Goal: Find specific page/section: Find specific page/section

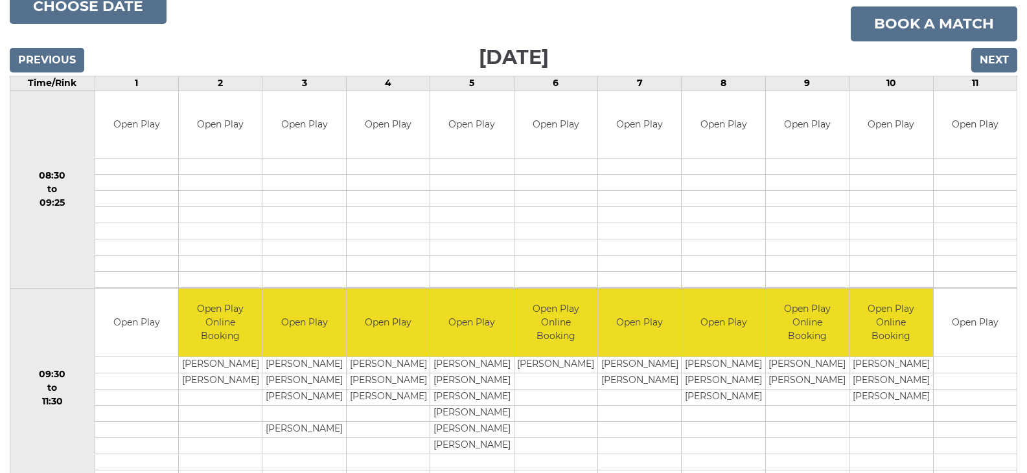
scroll to position [130, 0]
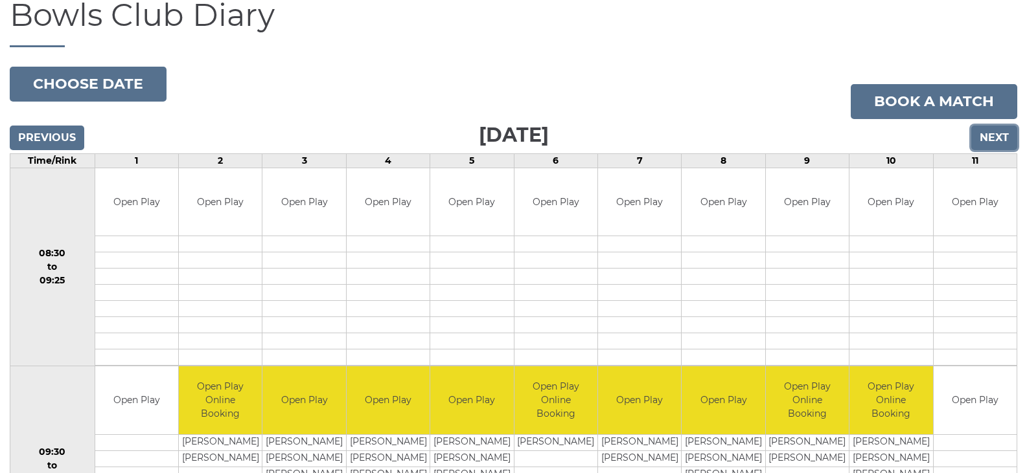
click at [990, 135] on input "Next" at bounding box center [994, 138] width 46 height 25
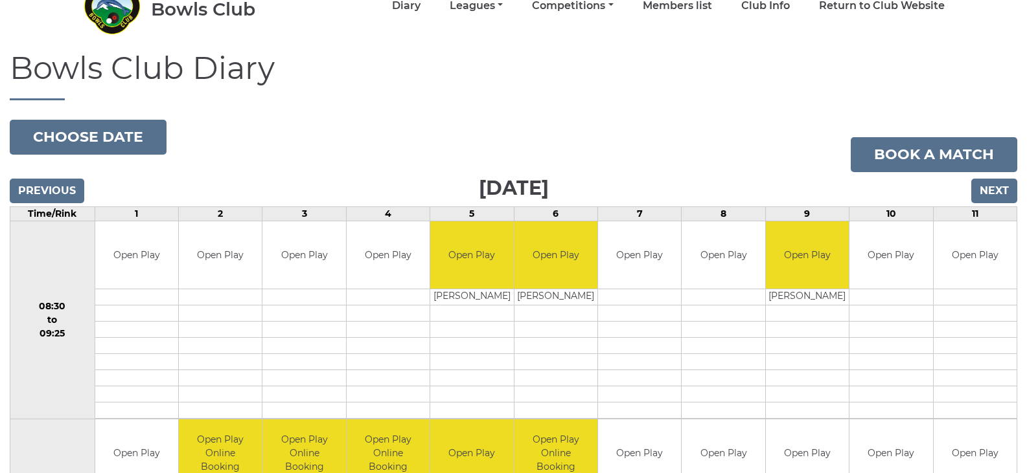
scroll to position [65, 0]
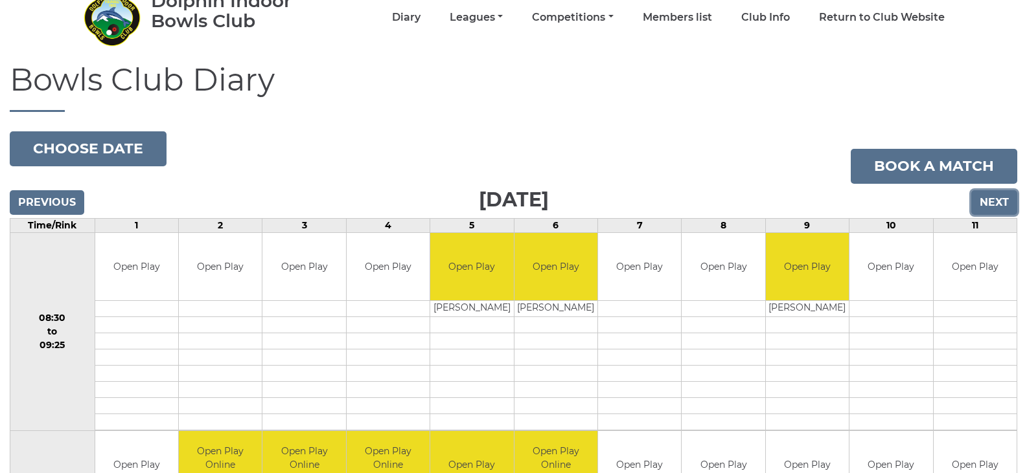
click at [987, 199] on input "Next" at bounding box center [994, 202] width 46 height 25
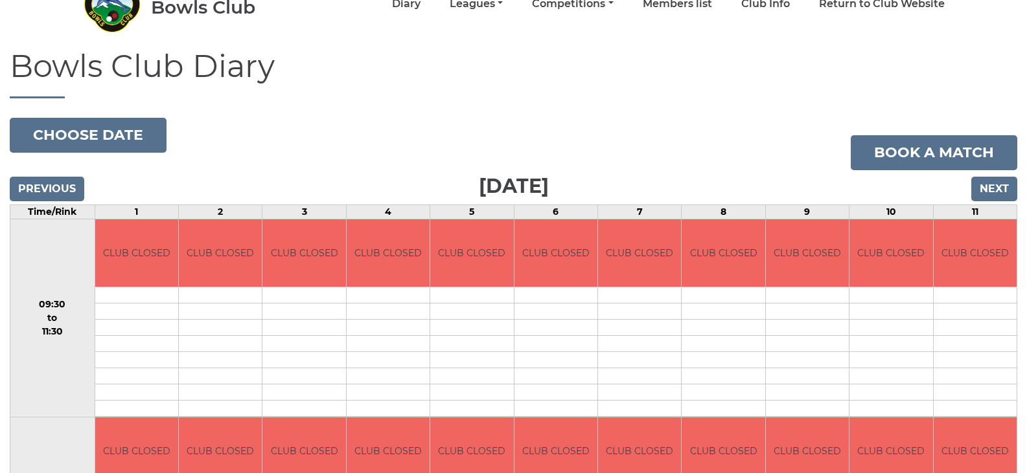
scroll to position [65, 0]
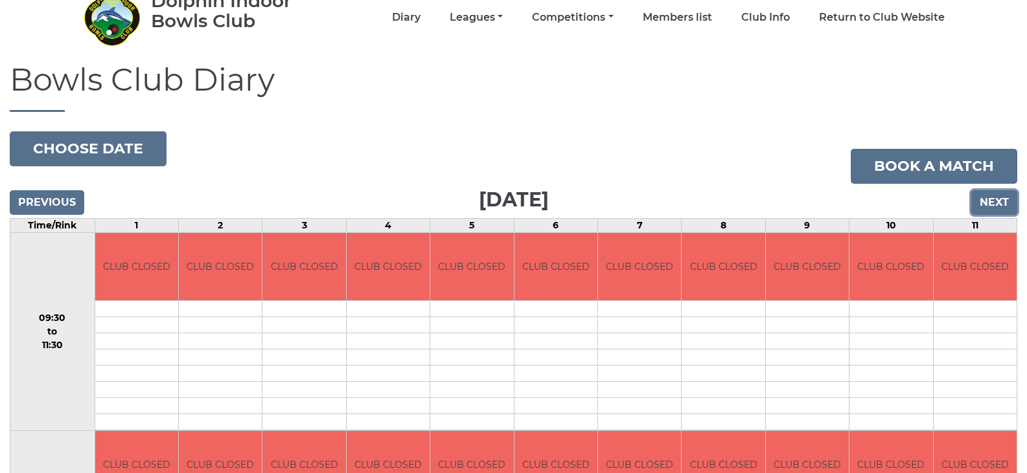
click at [999, 195] on input "Next" at bounding box center [994, 202] width 46 height 25
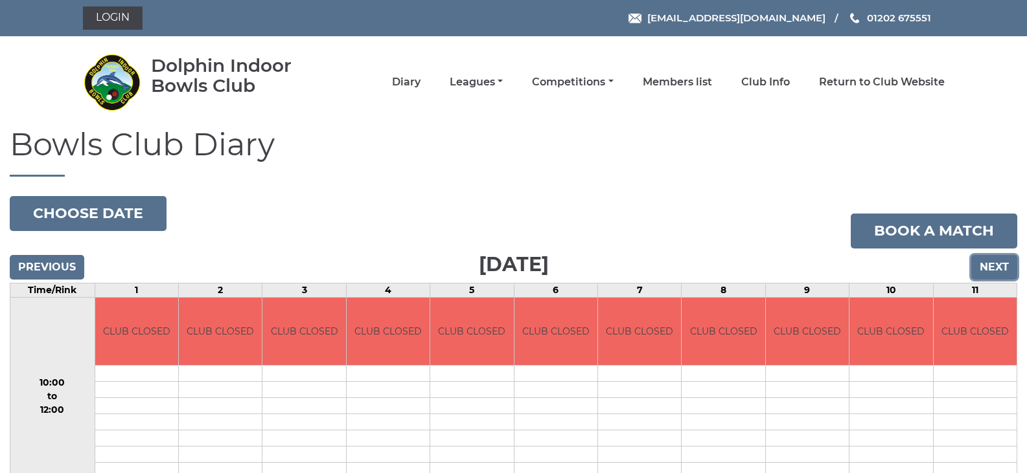
click at [986, 267] on input "Next" at bounding box center [994, 267] width 46 height 25
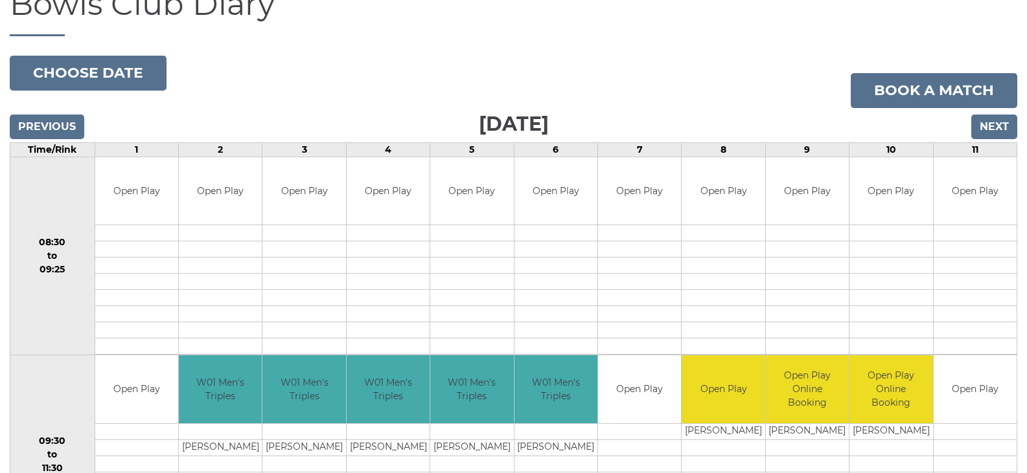
scroll to position [130, 0]
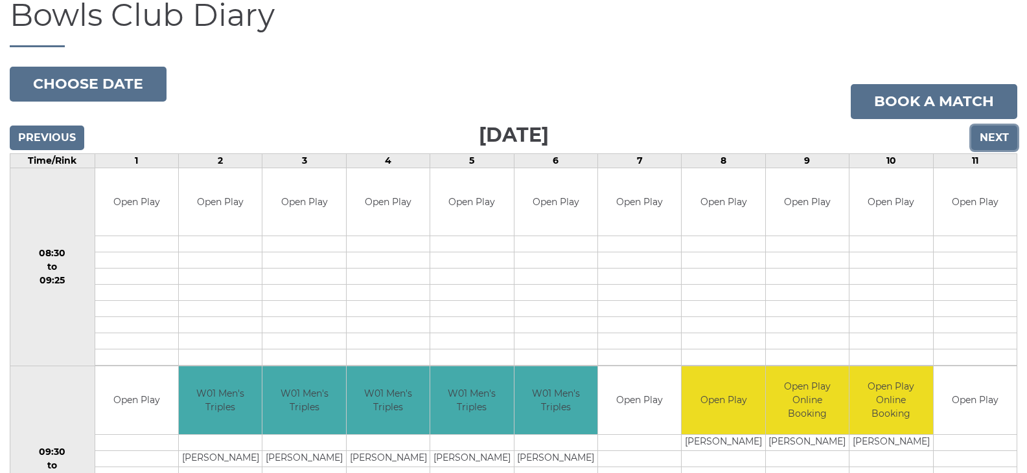
click at [994, 135] on input "Next" at bounding box center [994, 138] width 46 height 25
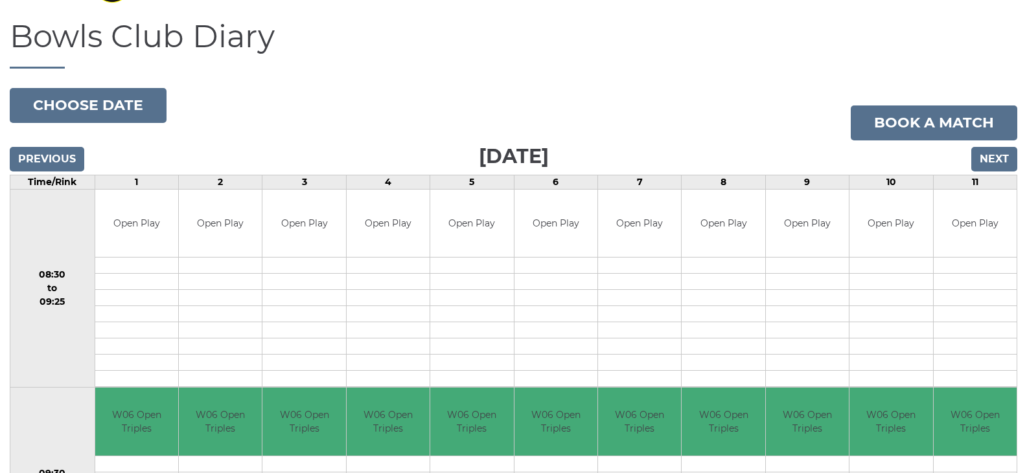
scroll to position [65, 0]
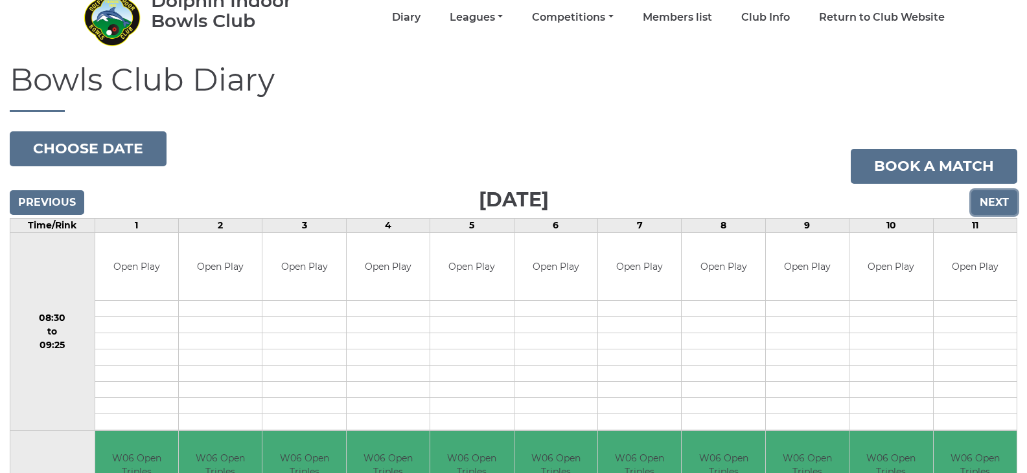
click at [984, 197] on input "Next" at bounding box center [994, 202] width 46 height 25
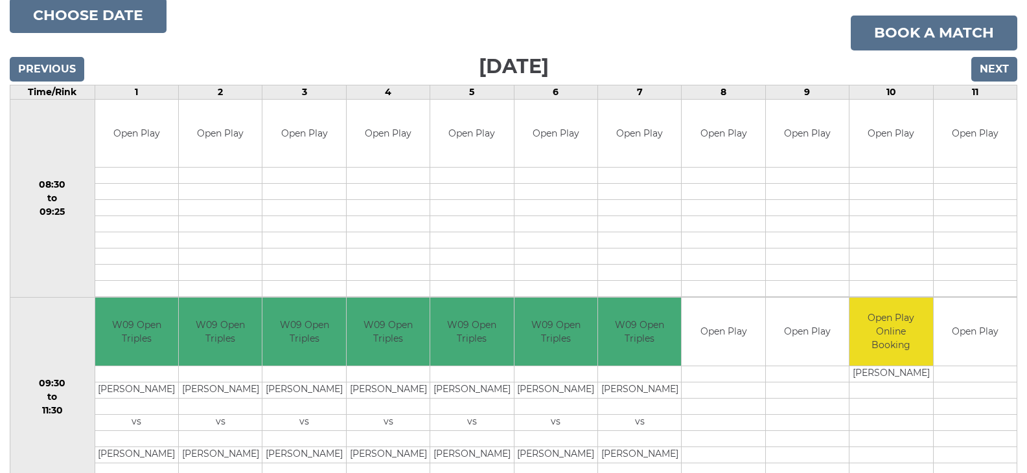
scroll to position [130, 0]
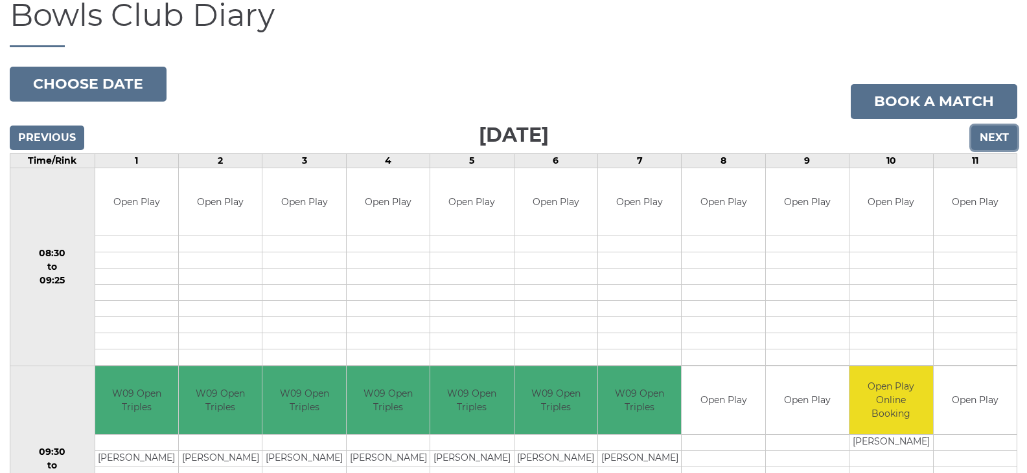
click at [993, 131] on input "Next" at bounding box center [994, 138] width 46 height 25
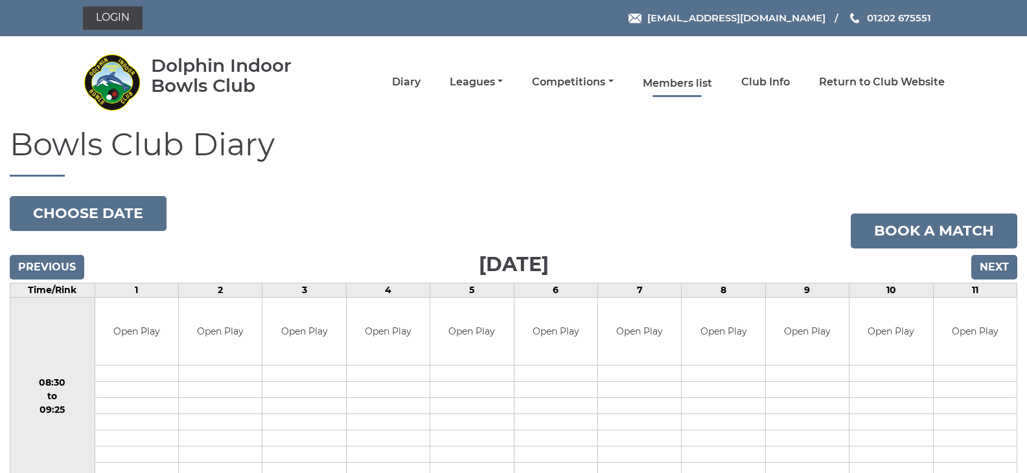
click at [677, 78] on link "Members list" at bounding box center [676, 83] width 69 height 14
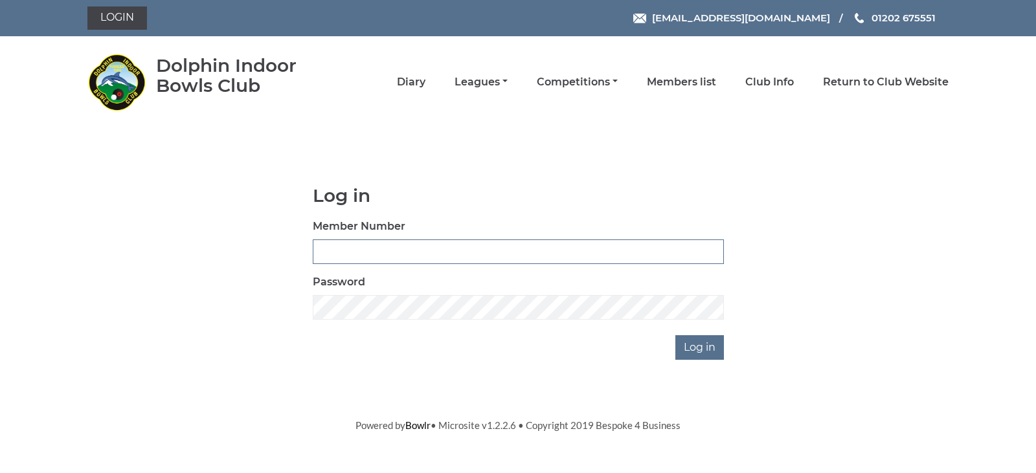
click at [331, 255] on input "Member Number" at bounding box center [518, 252] width 411 height 25
type input "3849"
click at [699, 343] on input "Log in" at bounding box center [700, 347] width 49 height 25
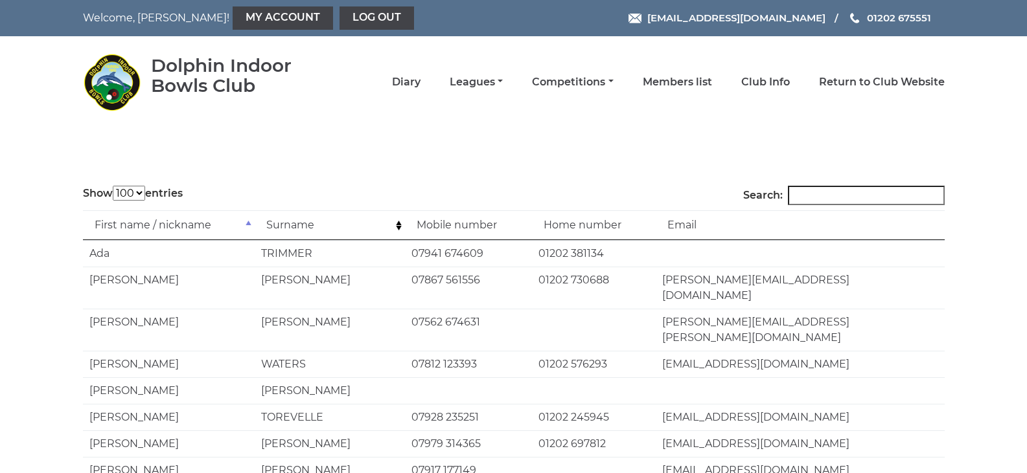
select select "100"
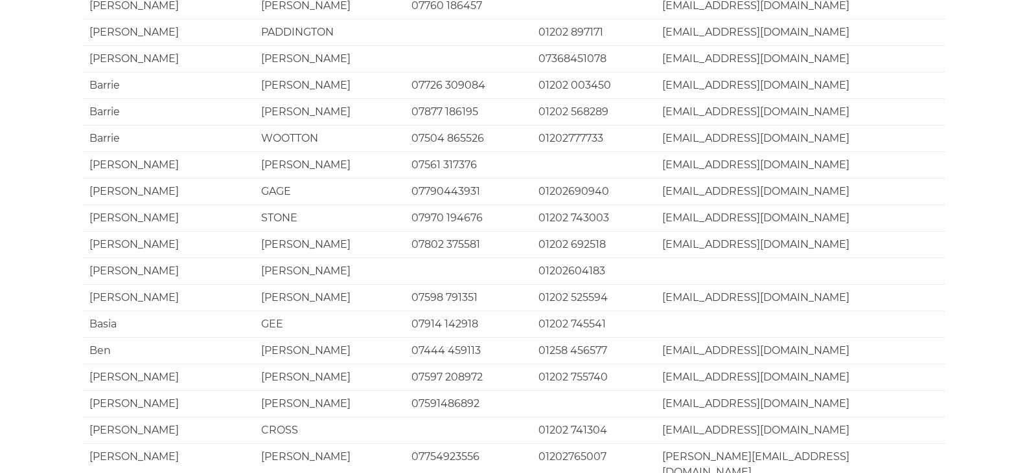
scroll to position [2526, 0]
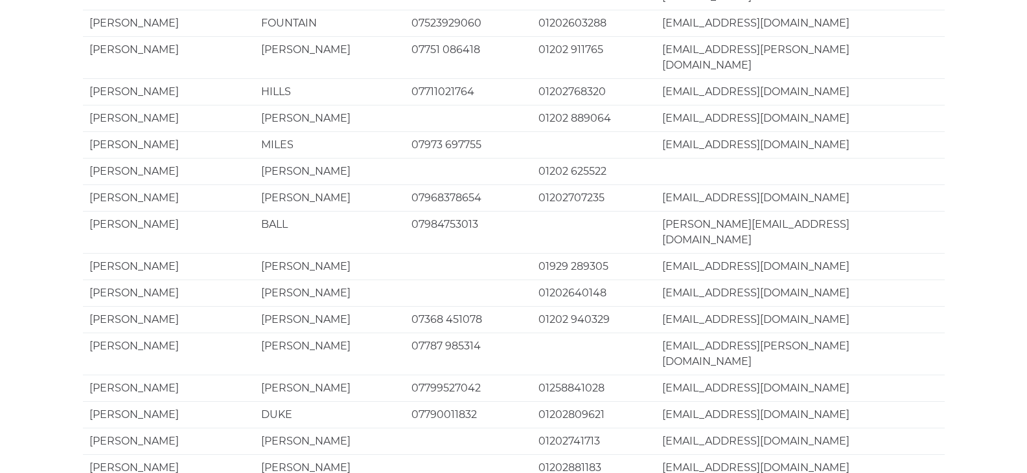
scroll to position [907, 0]
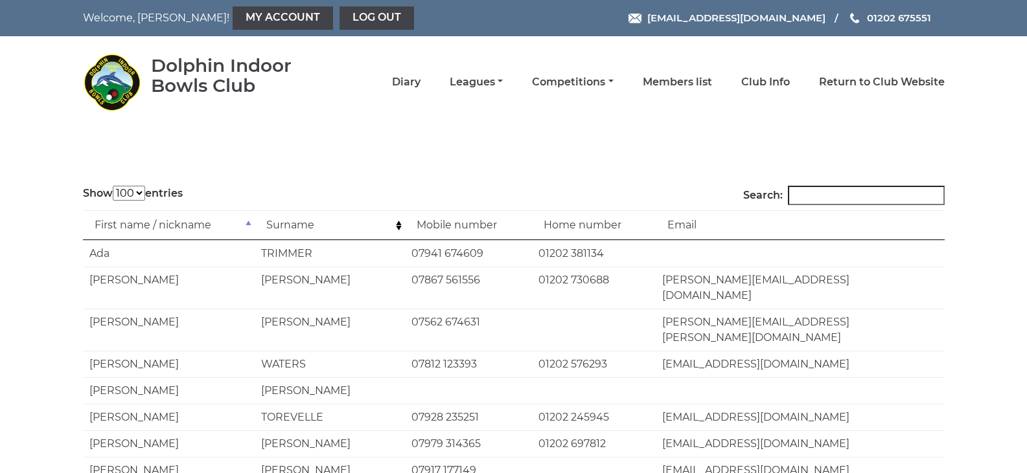
select select "100"
